Goal: Download file/media: Download file/media

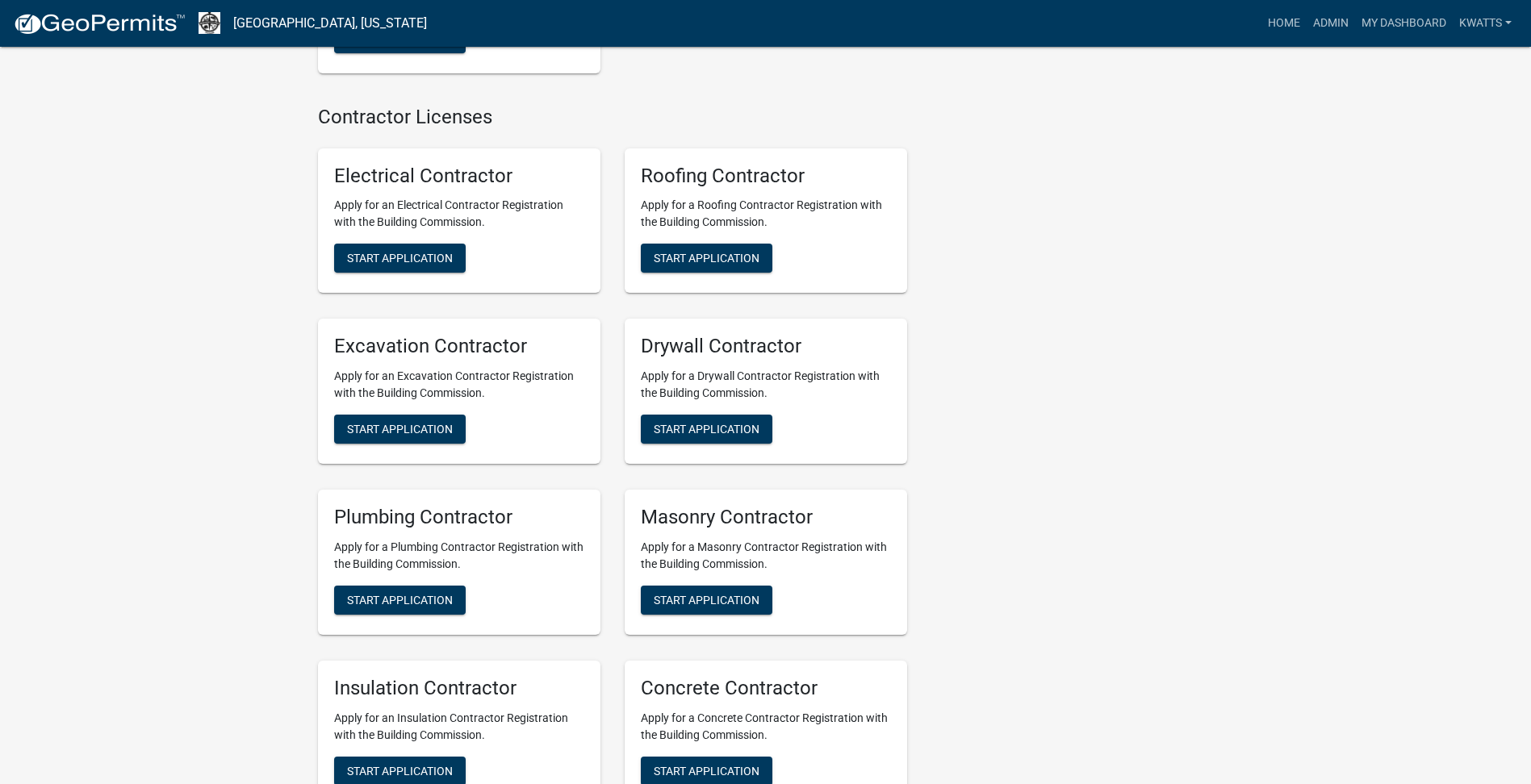
scroll to position [538, 0]
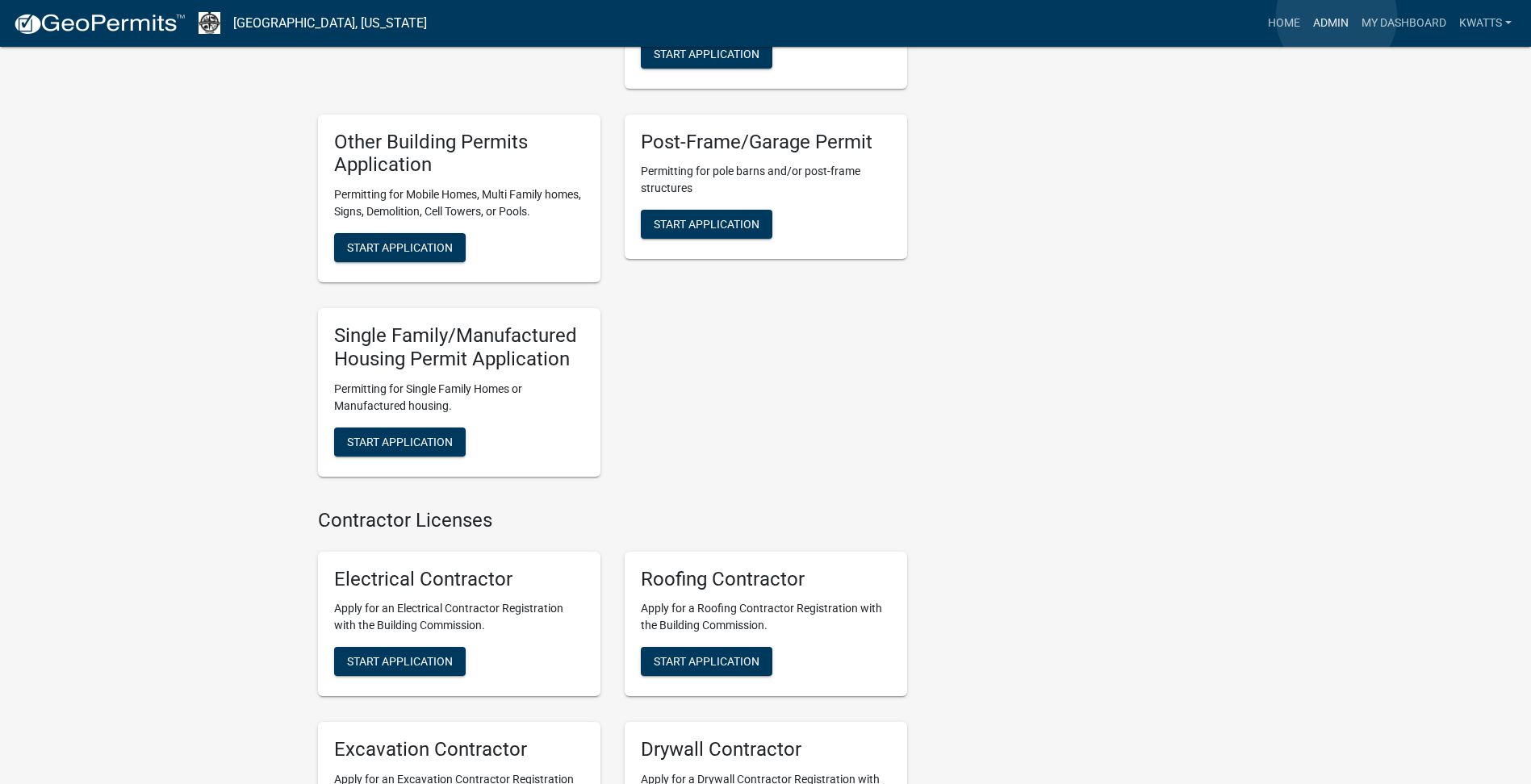
click at [1337, 17] on link "Admin" at bounding box center [1331, 23] width 48 height 31
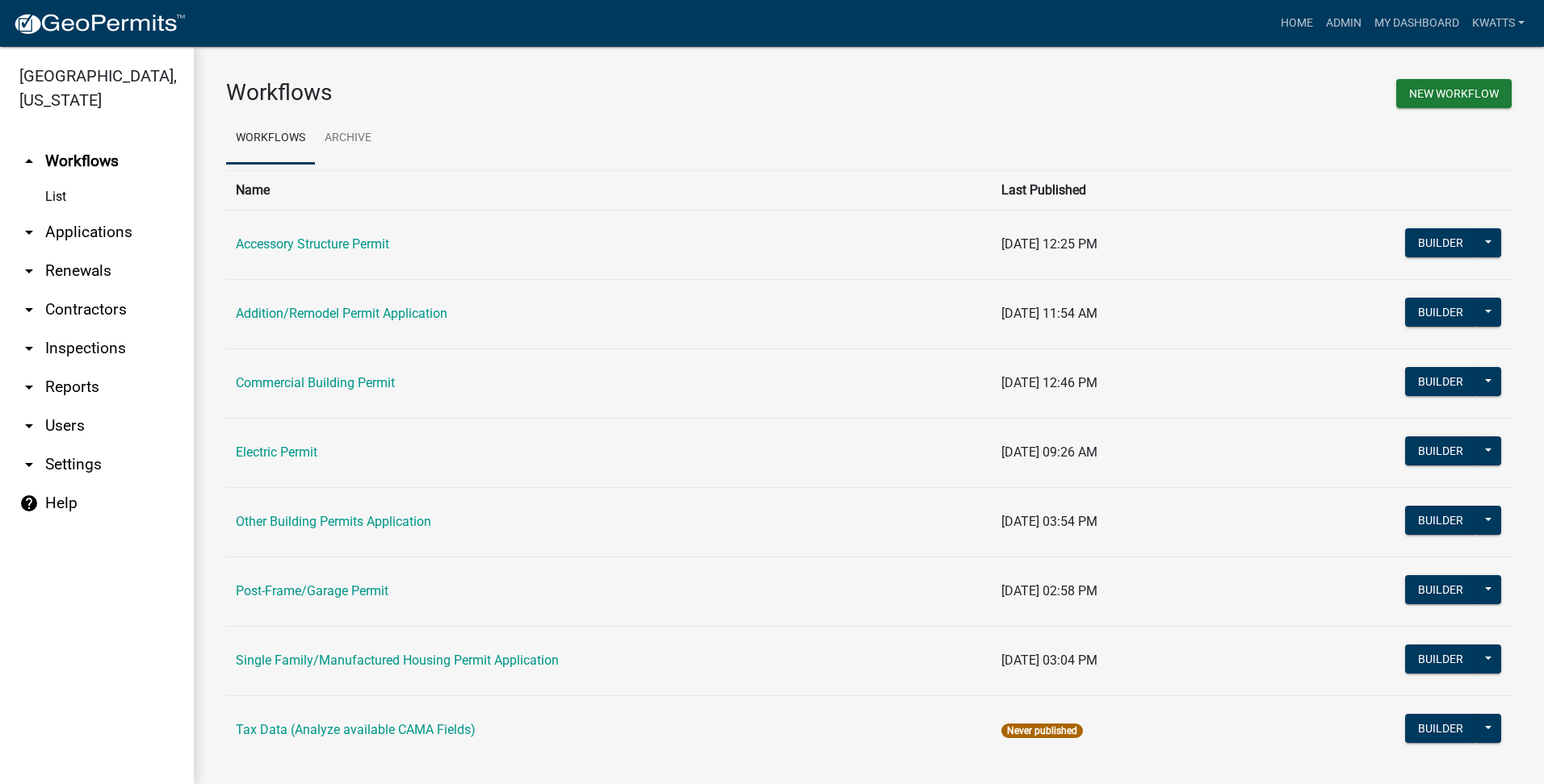
click at [88, 315] on link "arrow_drop_down Contractors" at bounding box center [97, 309] width 194 height 38
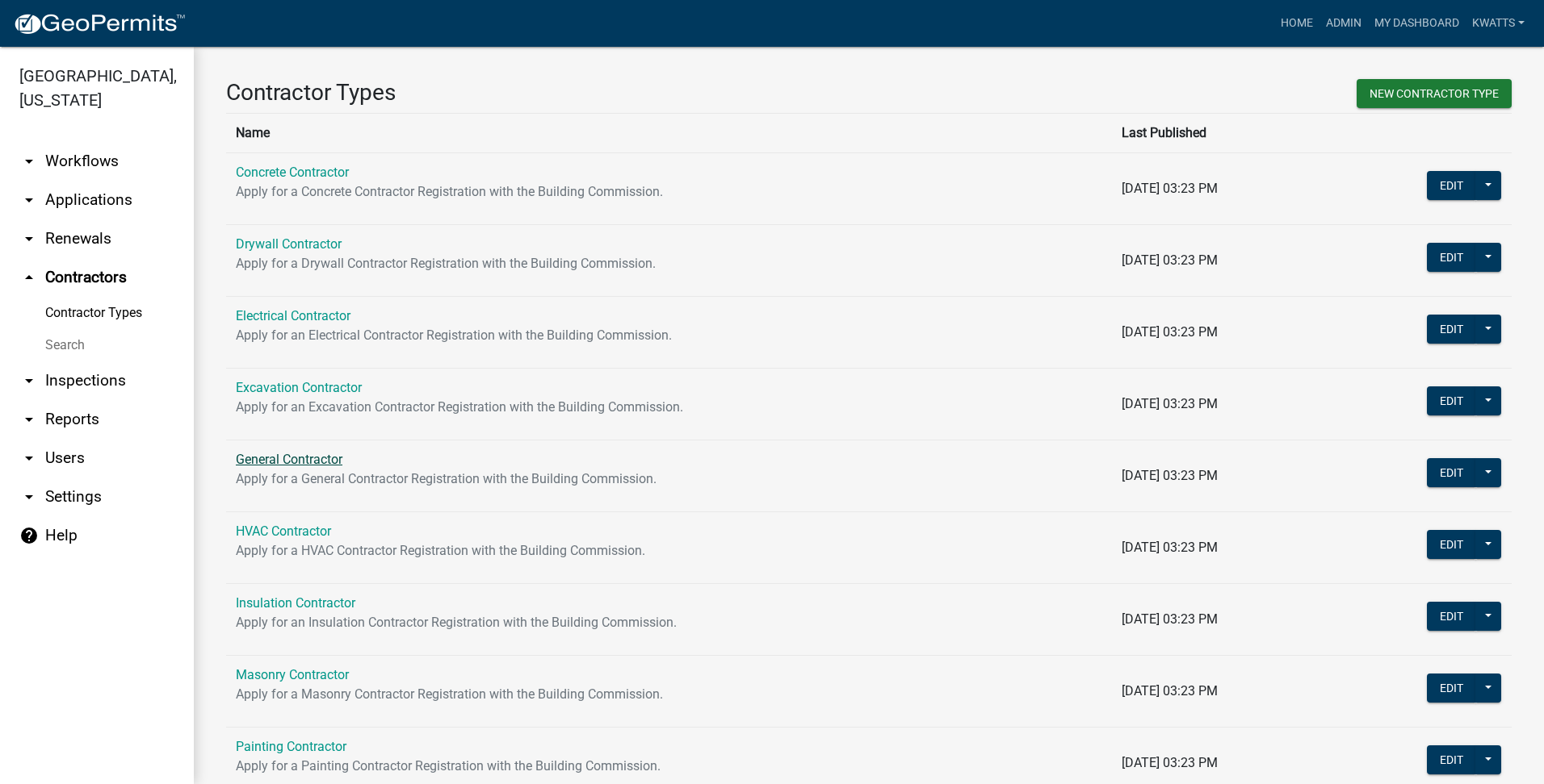
click at [286, 455] on link "General Contractor" at bounding box center [288, 459] width 107 height 15
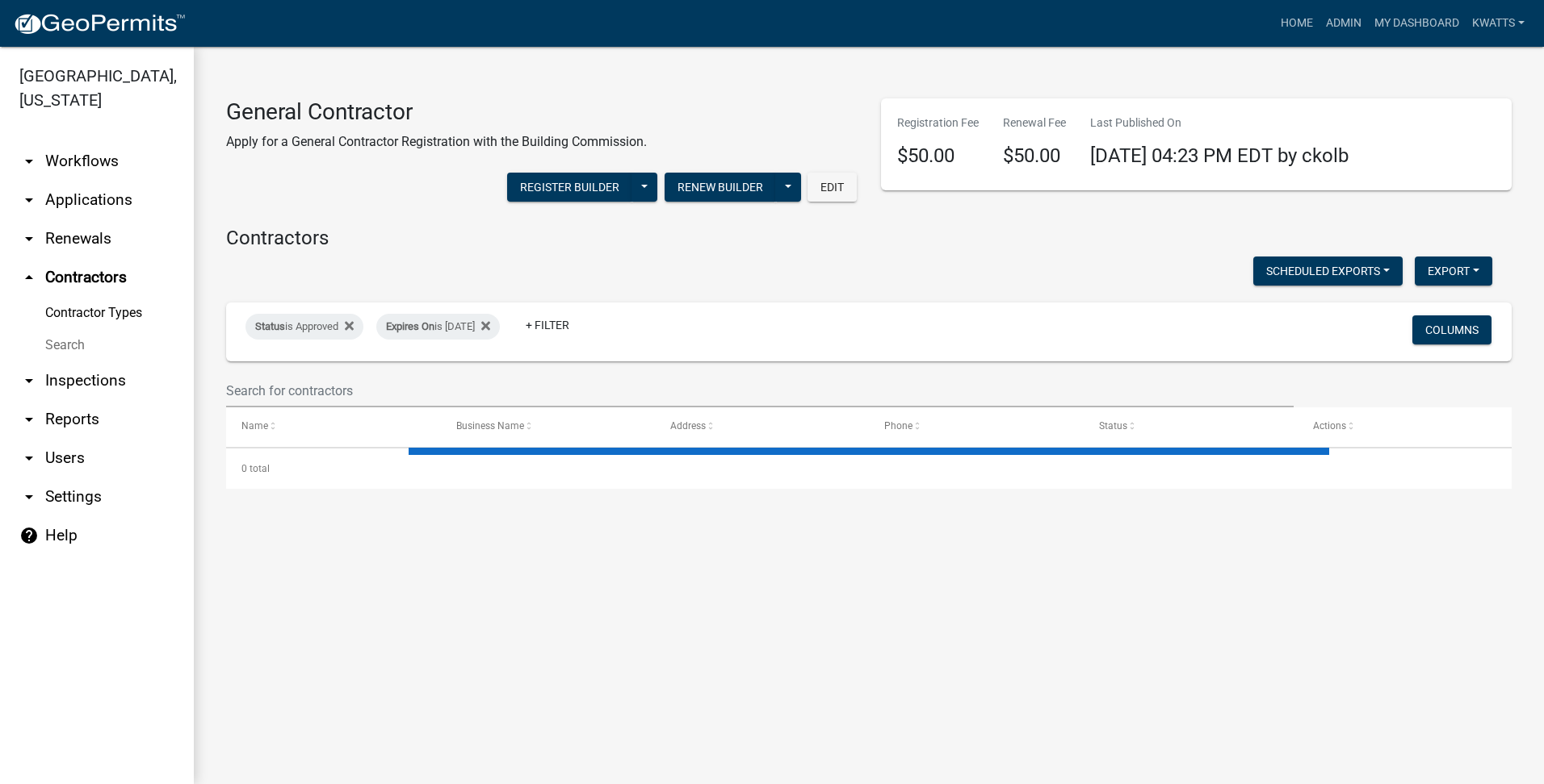
select select "3: 100"
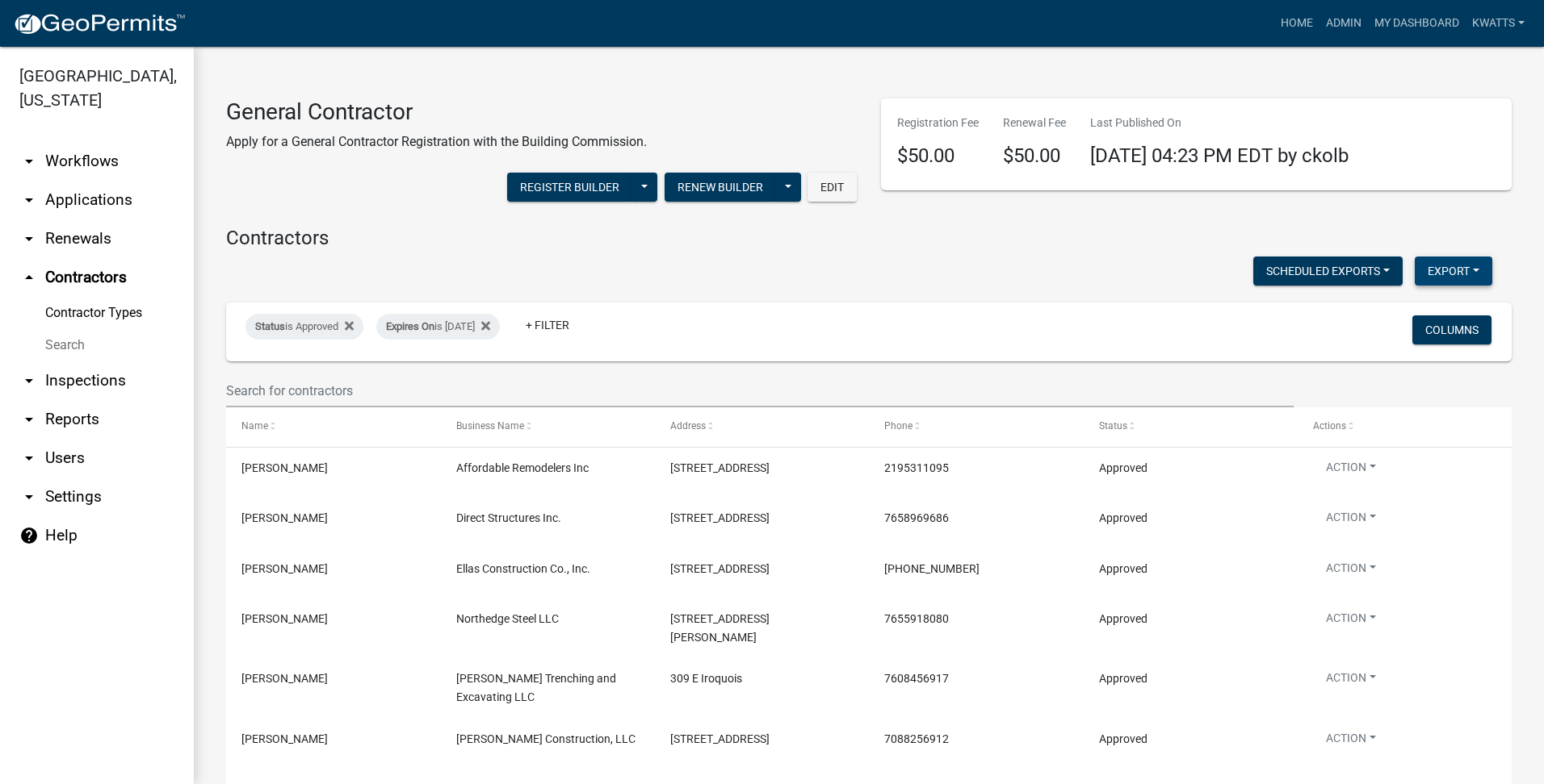
click at [1446, 269] on button "Export" at bounding box center [1453, 271] width 78 height 29
click at [1397, 323] on button "Excel Format (.xlsx)" at bounding box center [1416, 313] width 151 height 38
